Goal: Information Seeking & Learning: Learn about a topic

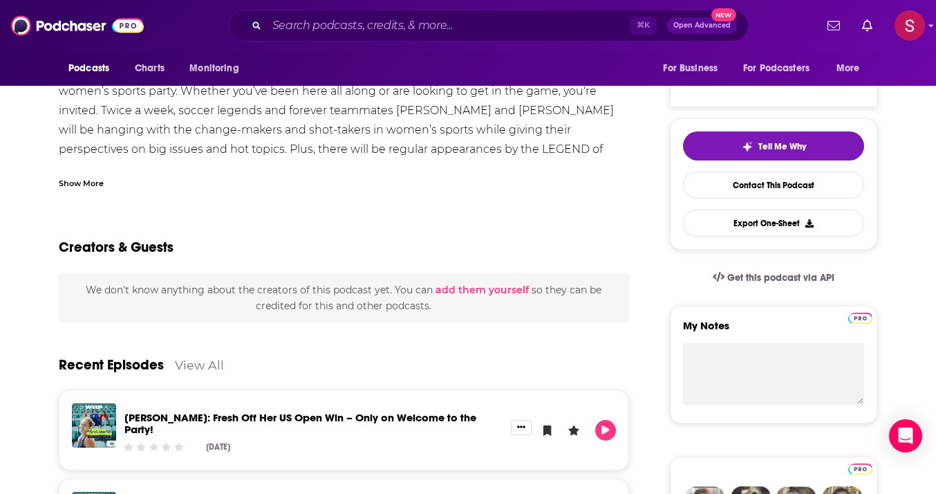
scroll to position [115, 0]
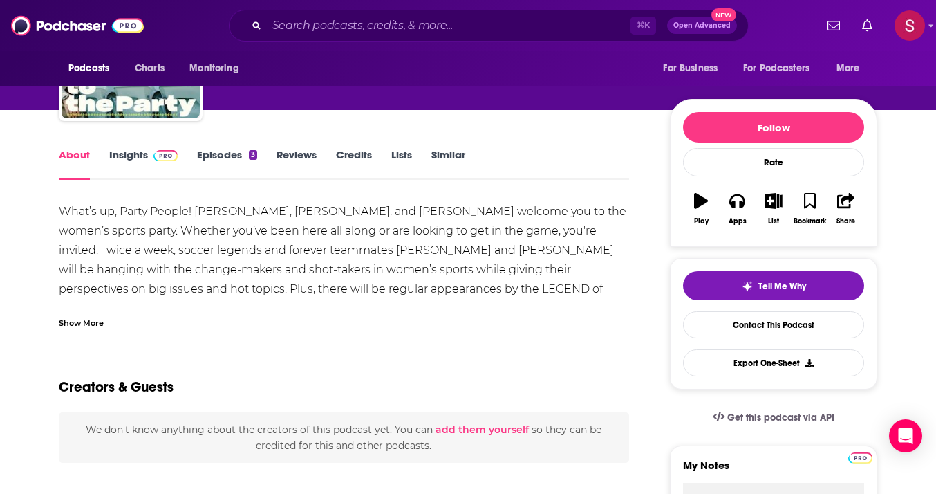
click at [365, 158] on link "Credits" at bounding box center [354, 164] width 36 height 32
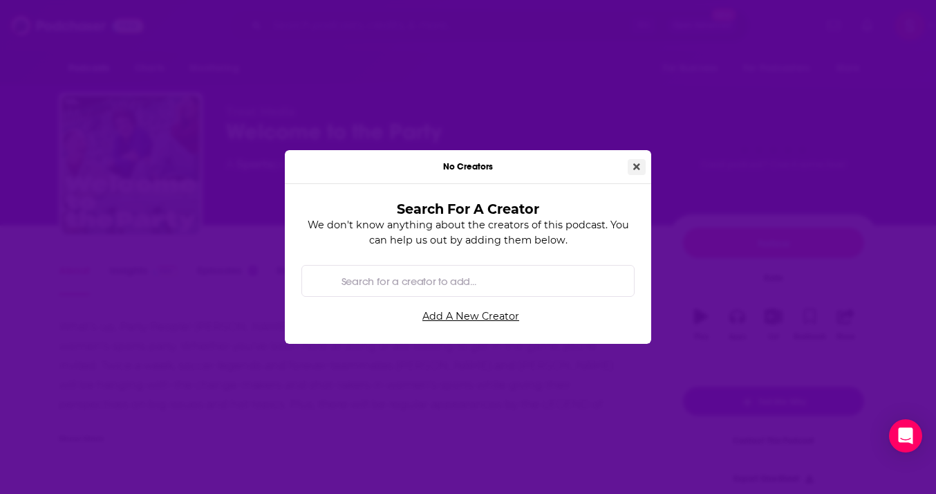
click at [631, 165] on button "Close" at bounding box center [637, 167] width 18 height 16
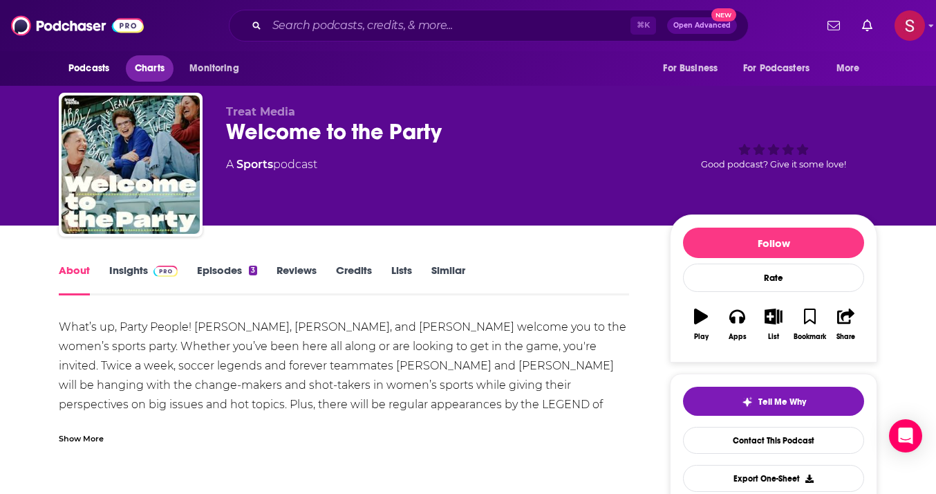
click at [140, 66] on span "Charts" at bounding box center [150, 68] width 30 height 19
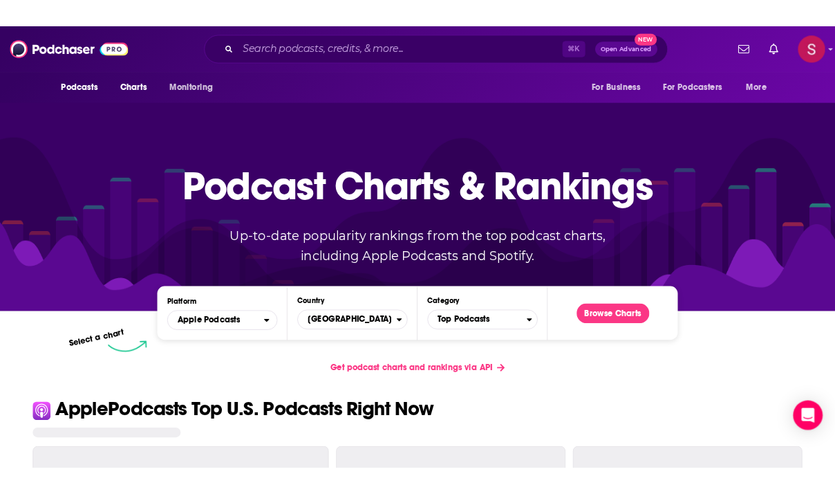
scroll to position [286, 0]
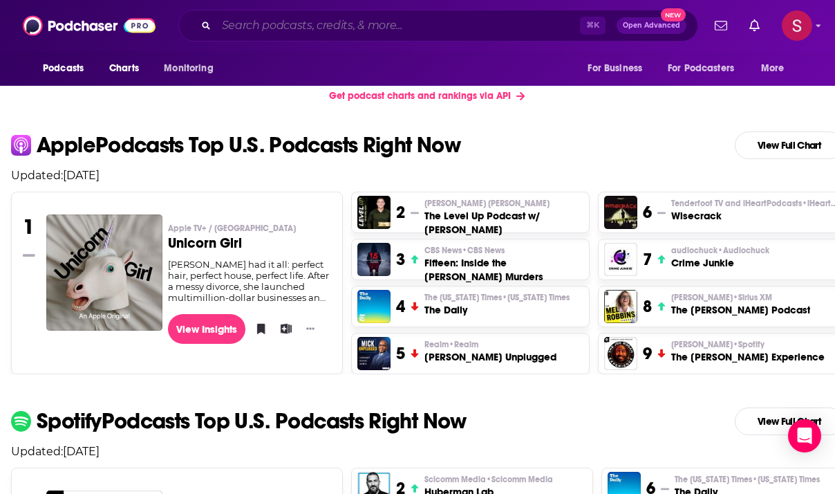
click at [314, 19] on input "Search podcasts, credits, & more..." at bounding box center [398, 26] width 364 height 22
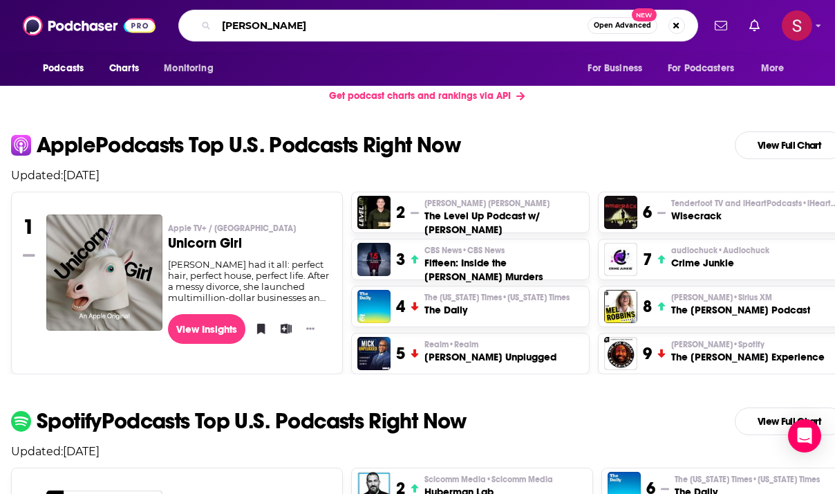
type input "[PERSON_NAME]"
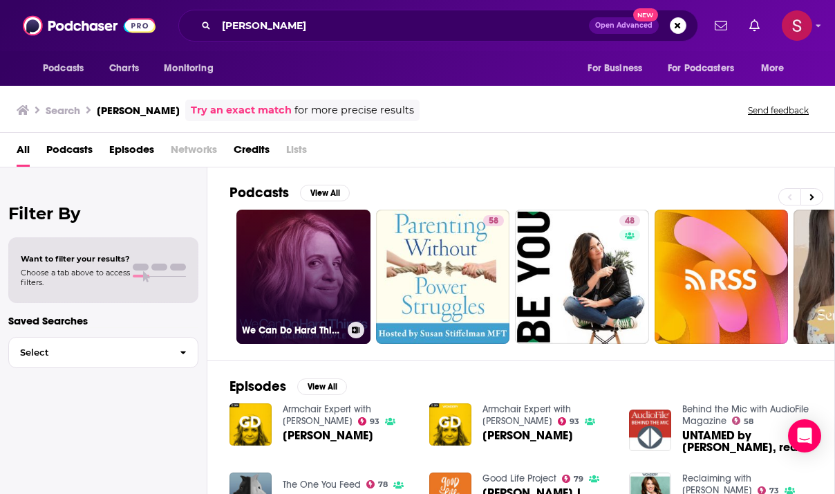
click at [317, 255] on link "We Can Do Hard Things with [PERSON_NAME]" at bounding box center [303, 277] width 134 height 134
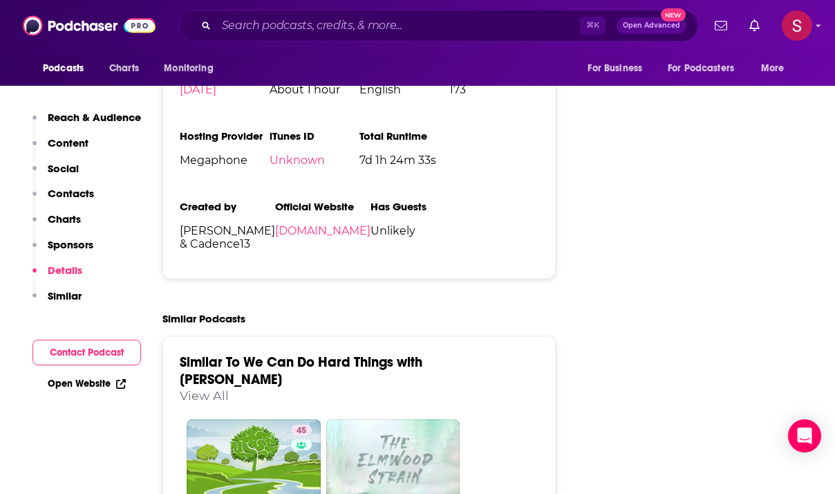
scroll to position [1675, 0]
